Goal: Task Accomplishment & Management: Manage account settings

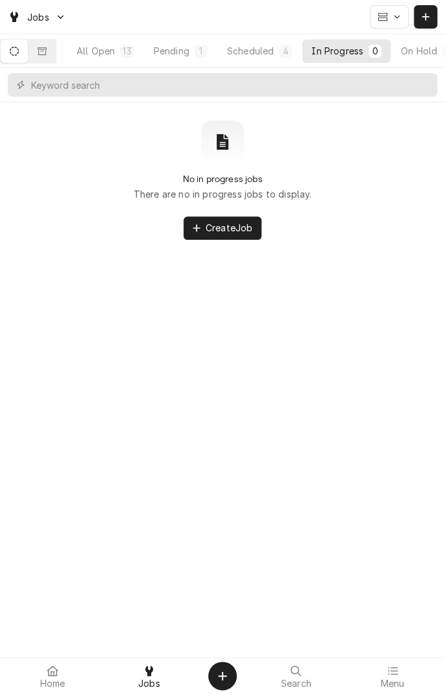
click at [115, 51] on div "All Open" at bounding box center [95, 51] width 38 height 14
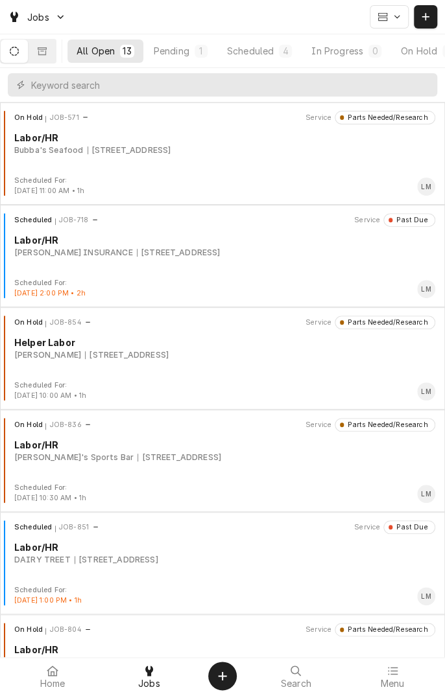
click at [47, 50] on icon "Dynamic Content Wrapper" at bounding box center [42, 51] width 9 height 9
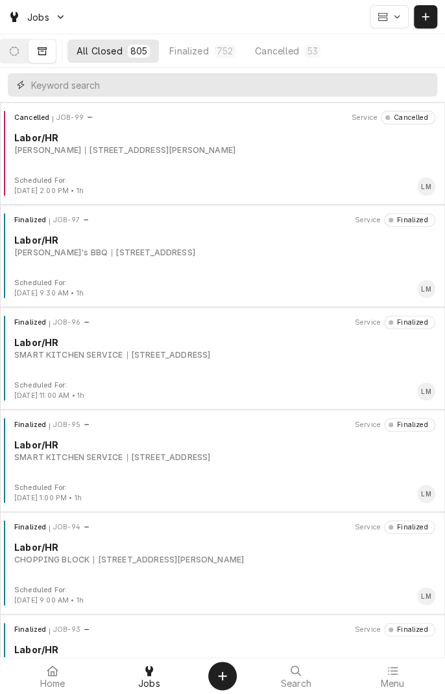
click at [217, 87] on input "Dynamic Content Wrapper" at bounding box center [230, 84] width 399 height 23
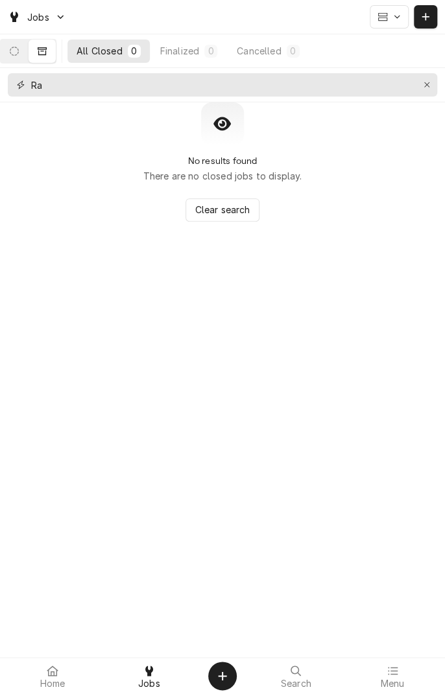
type input "R"
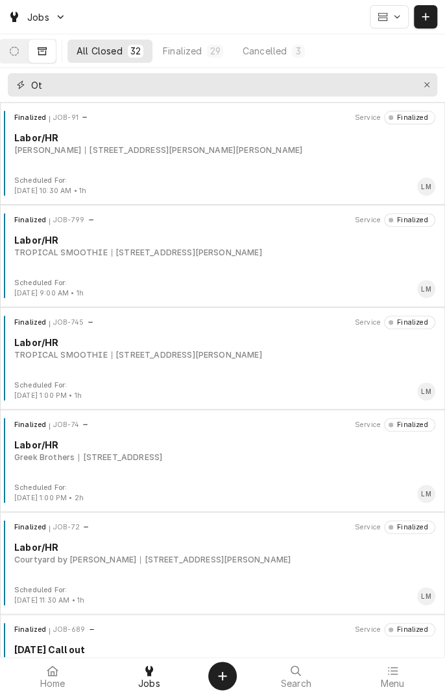
type input "O"
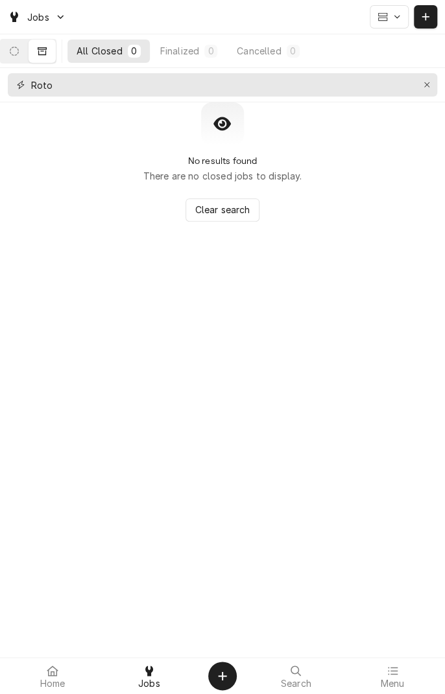
type input "Roto"
click at [426, 84] on icon "Erase input" at bounding box center [426, 84] width 5 height 5
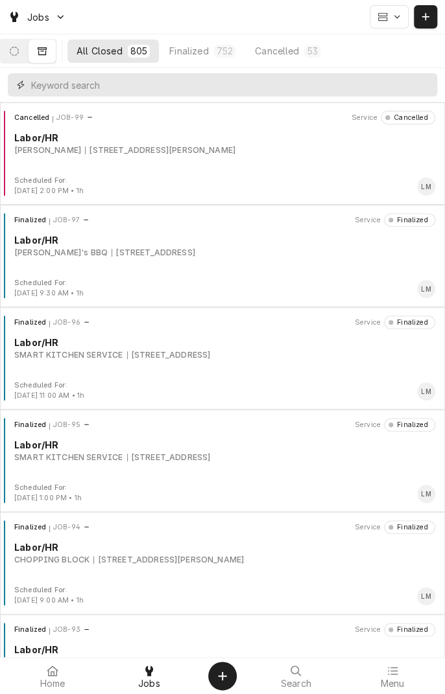
click at [228, 89] on input "Dynamic Content Wrapper" at bounding box center [230, 84] width 399 height 23
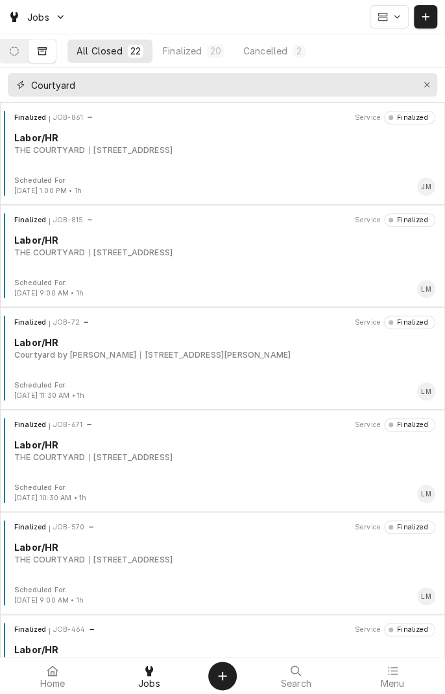
type input "Courtyard"
click at [156, 163] on div "Finalized JOB-861 Service Finalized Labor/HR THE COURTYARD 3401 E AIRLINE, VICT…" at bounding box center [222, 143] width 434 height 65
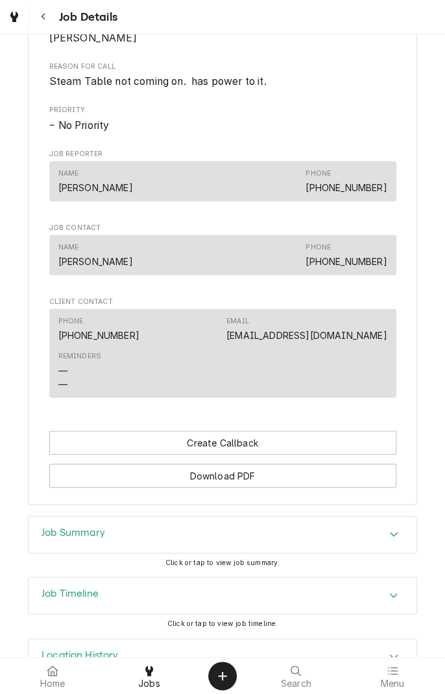
scroll to position [921, 0]
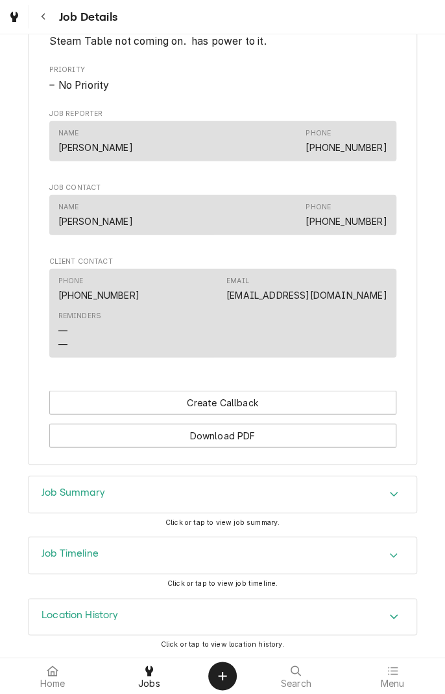
click at [388, 498] on div "Accordion Header" at bounding box center [393, 495] width 19 height 16
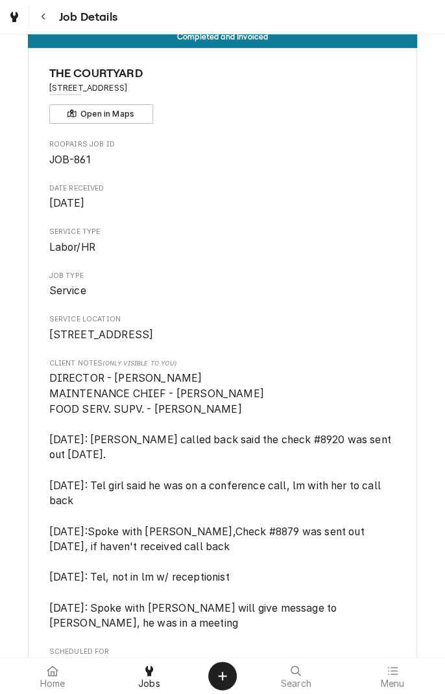
scroll to position [0, 0]
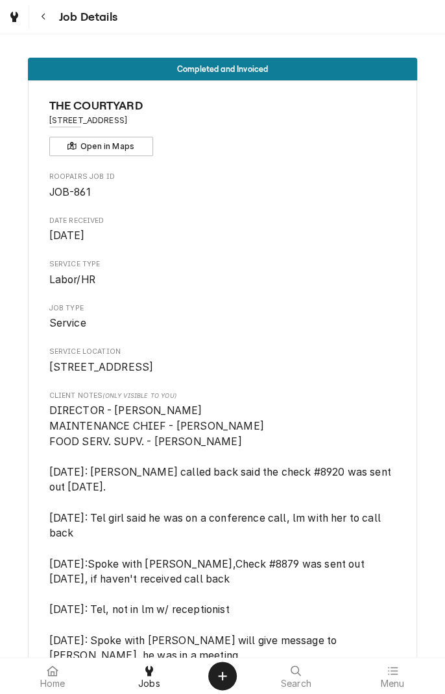
click at [44, 18] on icon "Navigate back" at bounding box center [44, 16] width 6 height 9
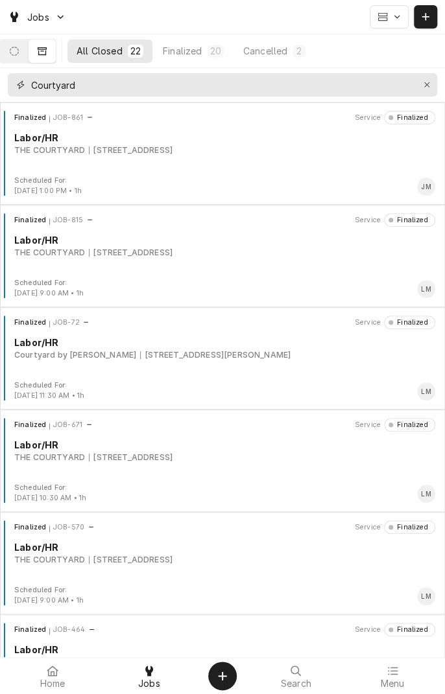
click at [408, 84] on input "Courtyard" at bounding box center [221, 84] width 381 height 23
click at [424, 92] on button "Erase input" at bounding box center [426, 85] width 21 height 21
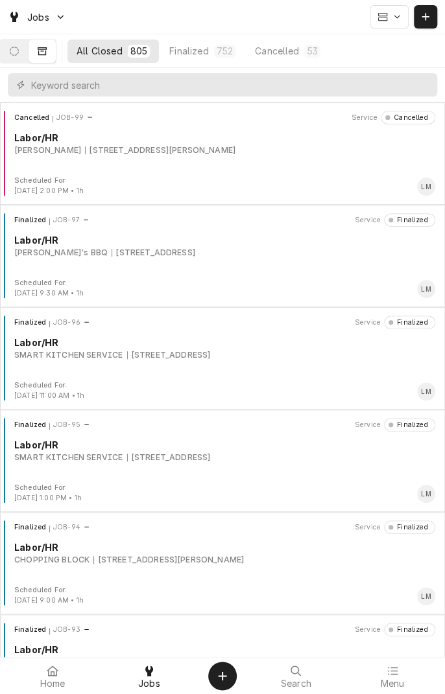
click at [19, 51] on icon "Dynamic Content Wrapper" at bounding box center [14, 51] width 9 height 9
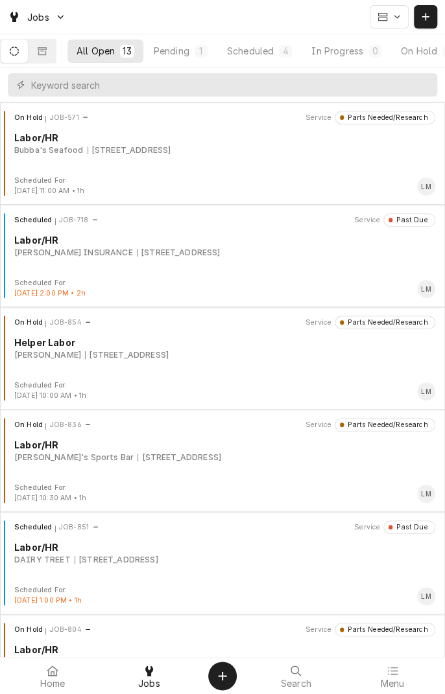
click at [52, 57] on button "Dynamic Content Wrapper" at bounding box center [42, 51] width 27 height 23
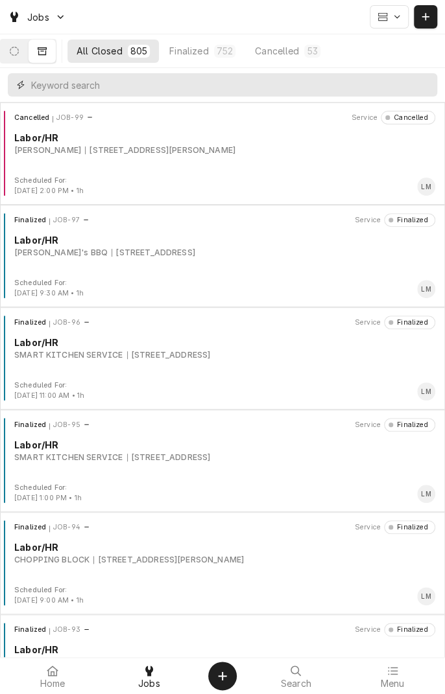
click at [194, 91] on input "Dynamic Content Wrapper" at bounding box center [230, 84] width 399 height 23
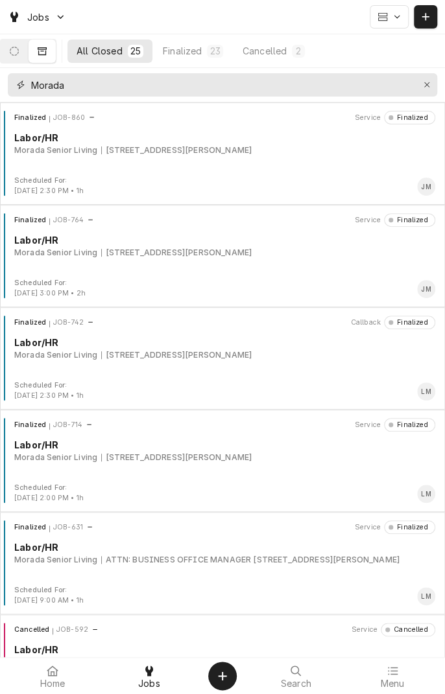
type input "Morada"
click at [172, 157] on div "Finalized JOB-860 Service Finalized Labor/HR Morada Senior Living 9606 Zac Lent…" at bounding box center [222, 143] width 434 height 65
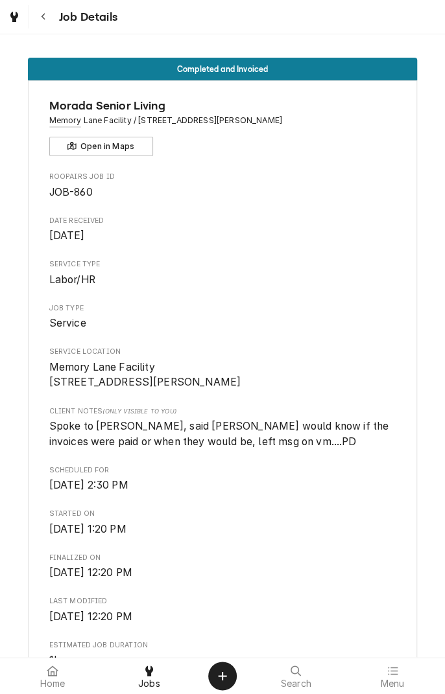
click at [43, 16] on icon "Navigate back" at bounding box center [44, 16] width 6 height 9
click at [45, 27] on button "Navigate back" at bounding box center [43, 16] width 23 height 23
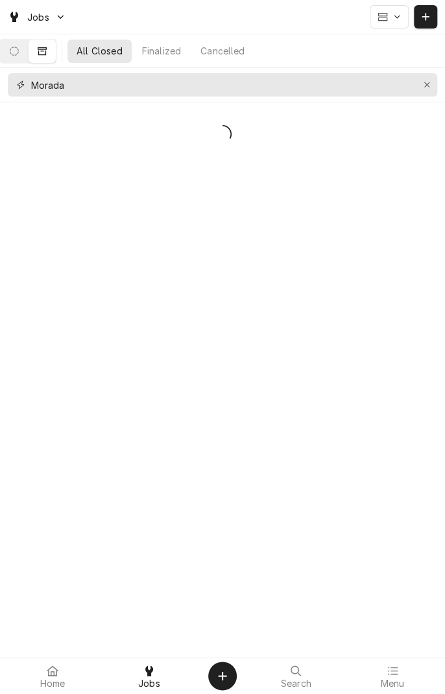
click at [422, 89] on div "Erase input" at bounding box center [426, 84] width 13 height 13
click at [19, 52] on icon "Dynamic Content Wrapper" at bounding box center [14, 51] width 9 height 9
click at [47, 51] on icon "Dynamic Content Wrapper" at bounding box center [42, 51] width 9 height 8
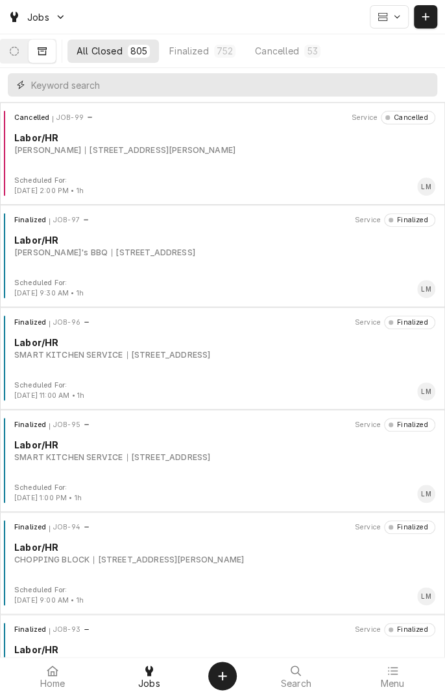
click at [155, 84] on input "Dynamic Content Wrapper" at bounding box center [230, 84] width 399 height 23
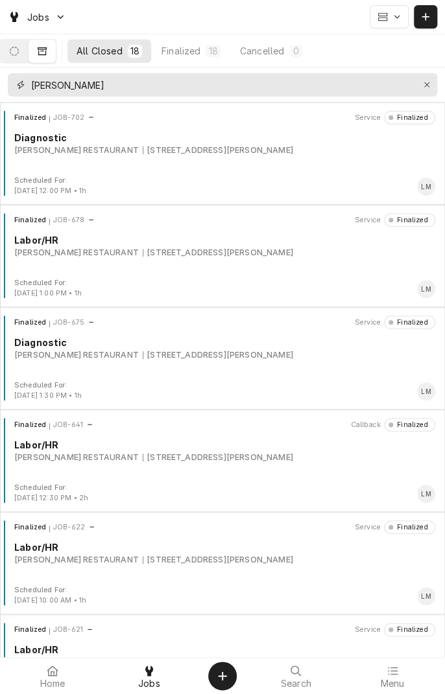
type input "Ramsey"
click at [172, 250] on div "[STREET_ADDRESS][PERSON_NAME]" at bounding box center [218, 253] width 150 height 12
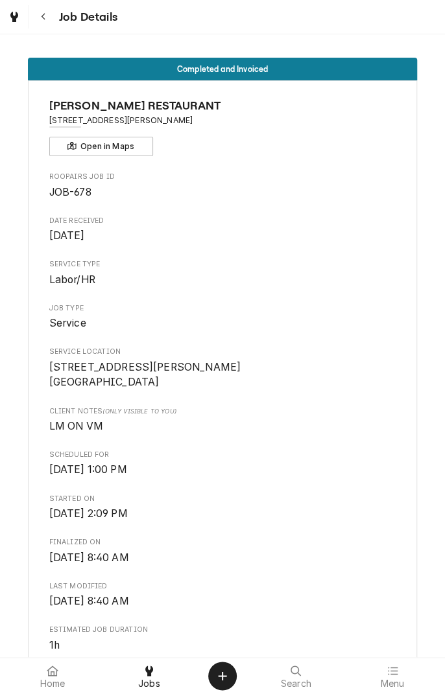
click at [43, 26] on button "Navigate back" at bounding box center [43, 16] width 23 height 23
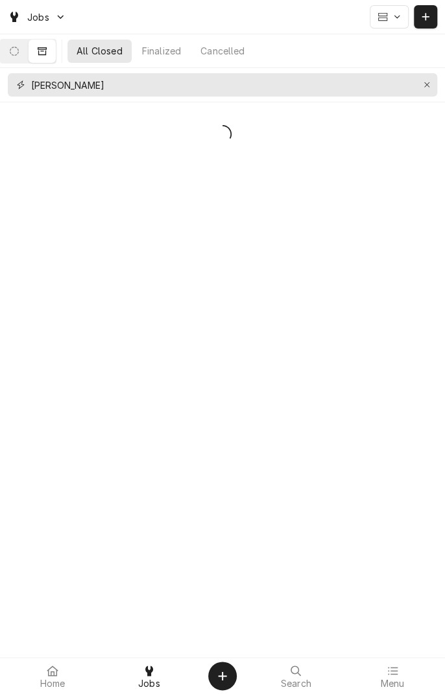
click at [424, 93] on button "Erase input" at bounding box center [426, 85] width 21 height 21
click at [23, 58] on button "Dynamic Content Wrapper" at bounding box center [14, 51] width 27 height 23
click at [424, 25] on button "Dynamic Content Wrapper" at bounding box center [424, 16] width 23 height 23
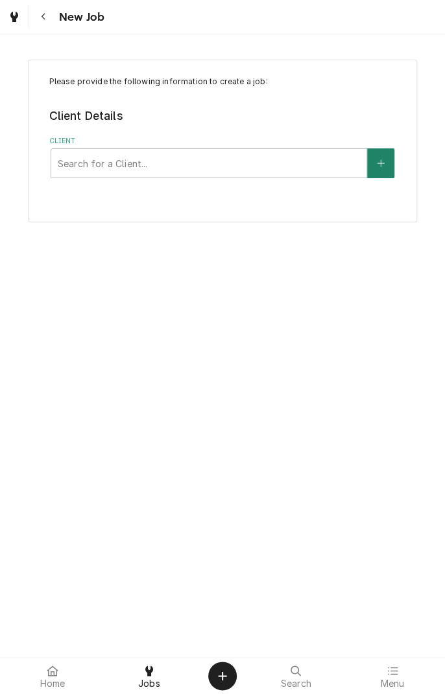
click at [382, 168] on button "Client" at bounding box center [380, 163] width 27 height 30
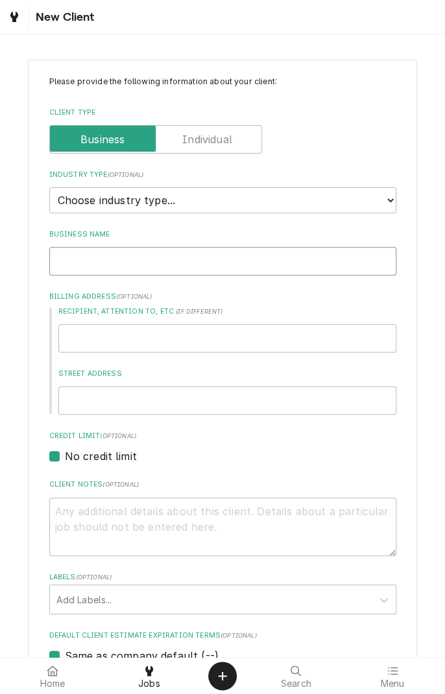
click at [242, 264] on input "Business Name" at bounding box center [222, 261] width 347 height 29
type textarea "x"
type input "R"
type textarea "x"
type input "Ra"
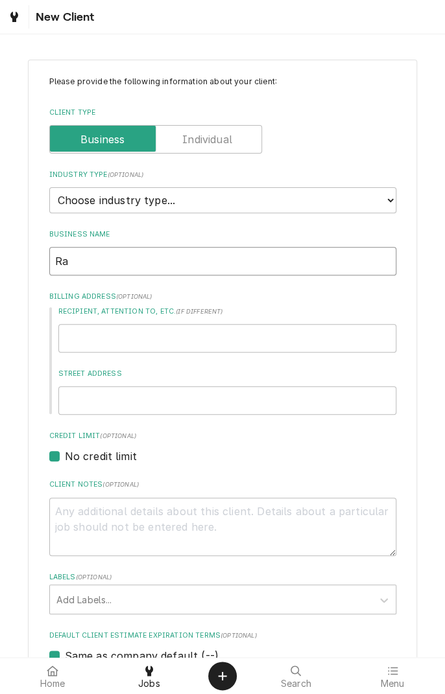
type textarea "x"
type input "Ram"
type textarea "x"
type input "Rams"
type textarea "x"
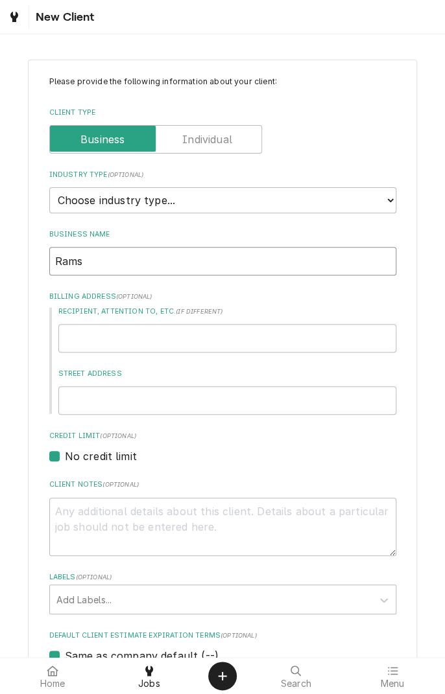
type input "[PERSON_NAME]"
type textarea "x"
type input "[PERSON_NAME]"
type textarea "x"
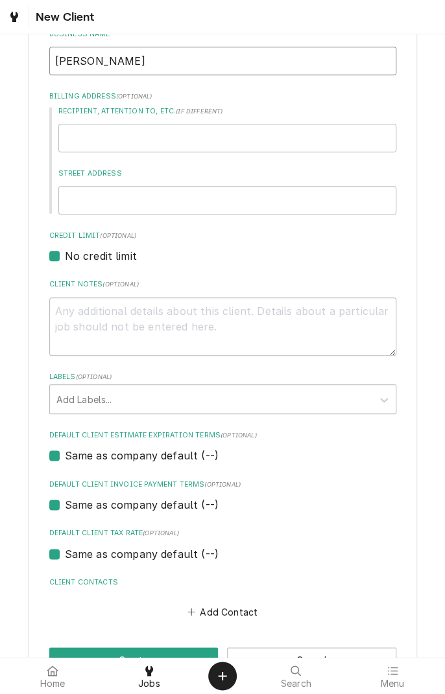
scroll to position [241, 0]
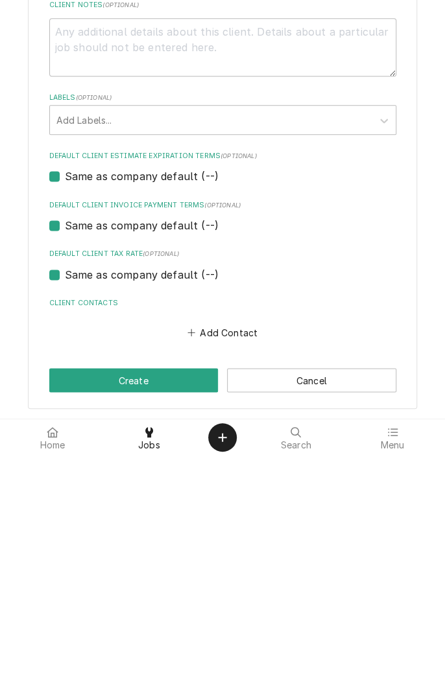
type input "[PERSON_NAME]"
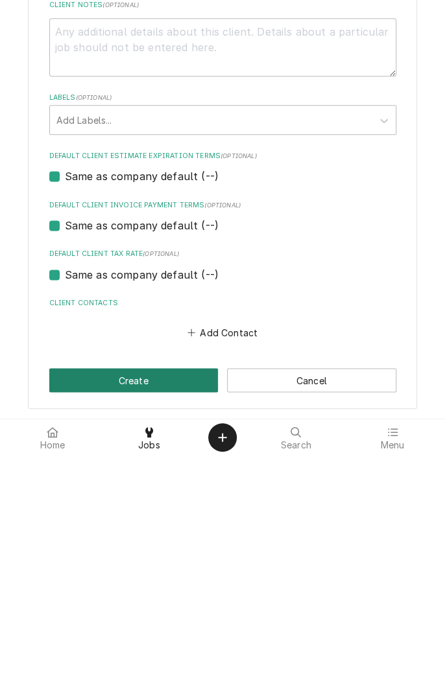
click at [106, 620] on button "Create" at bounding box center [133, 619] width 169 height 24
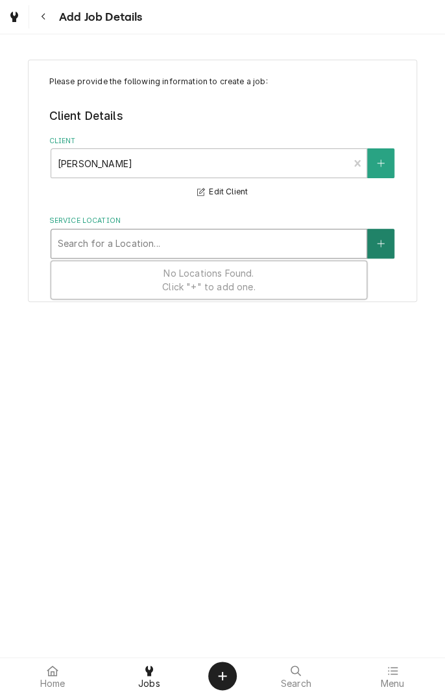
click at [377, 246] on icon "Create New Location" at bounding box center [381, 243] width 8 height 9
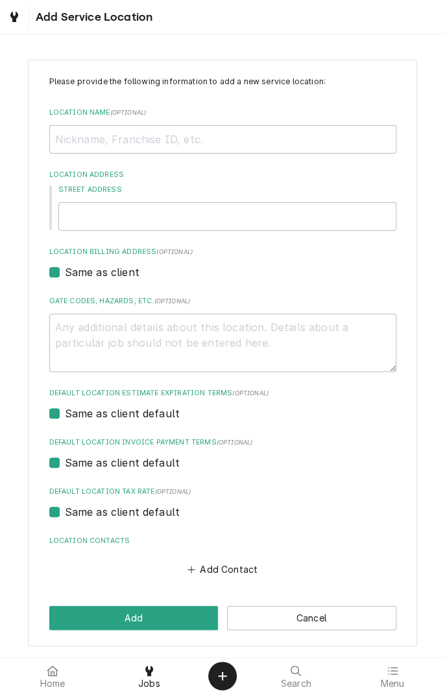
type textarea "x"
click at [310, 621] on button "Cancel" at bounding box center [311, 618] width 169 height 24
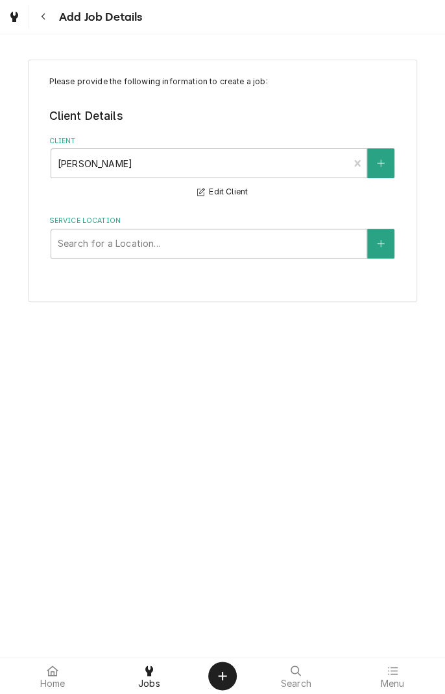
click at [51, 17] on button "Navigate back" at bounding box center [43, 16] width 23 height 23
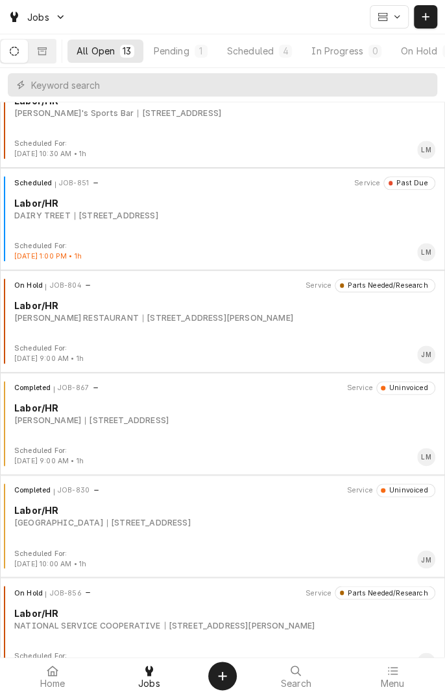
scroll to position [351, 0]
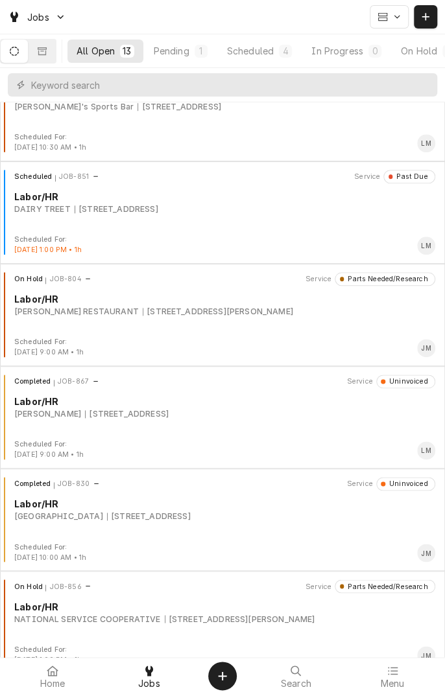
click at [241, 310] on div "[STREET_ADDRESS][PERSON_NAME]" at bounding box center [218, 312] width 150 height 12
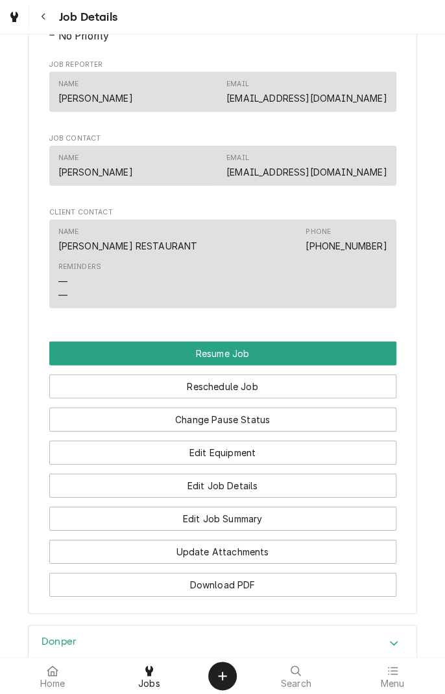
scroll to position [976, 0]
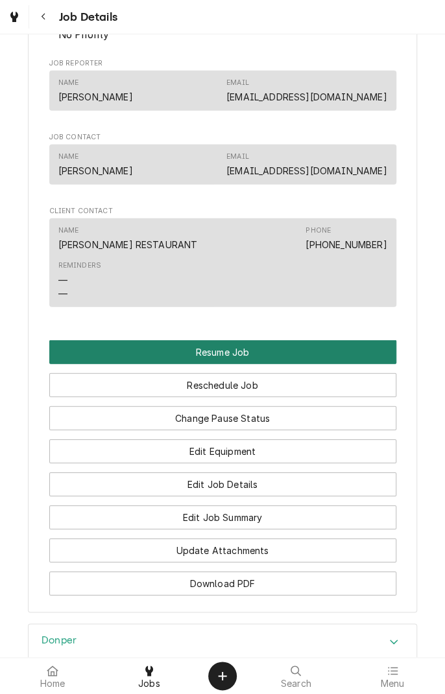
click at [275, 343] on button "Resume Job" at bounding box center [222, 352] width 347 height 24
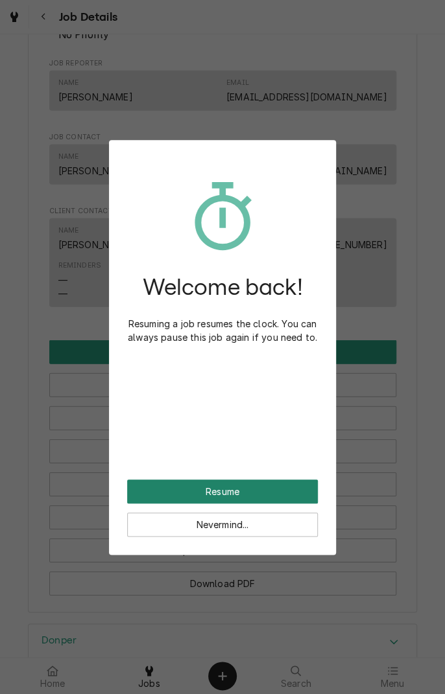
click at [268, 490] on button "Resume" at bounding box center [222, 492] width 191 height 24
